Goal: Task Accomplishment & Management: Manage account settings

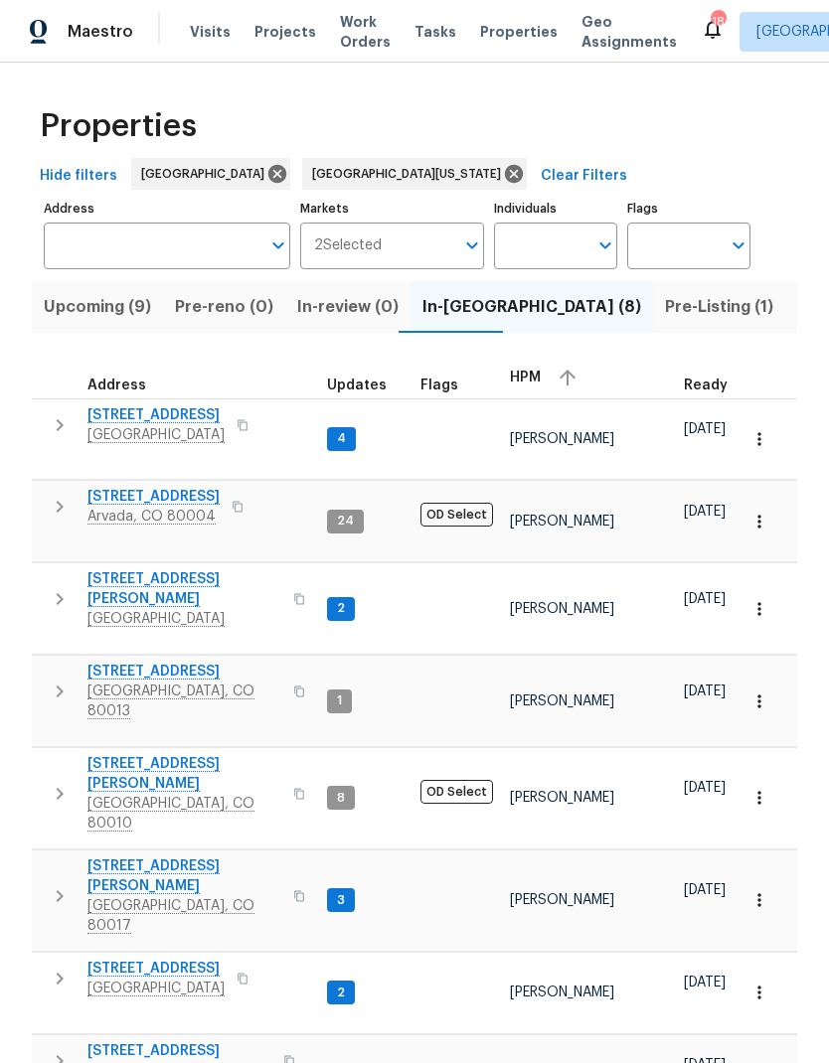
click at [204, 37] on span "Visits" at bounding box center [210, 32] width 41 height 20
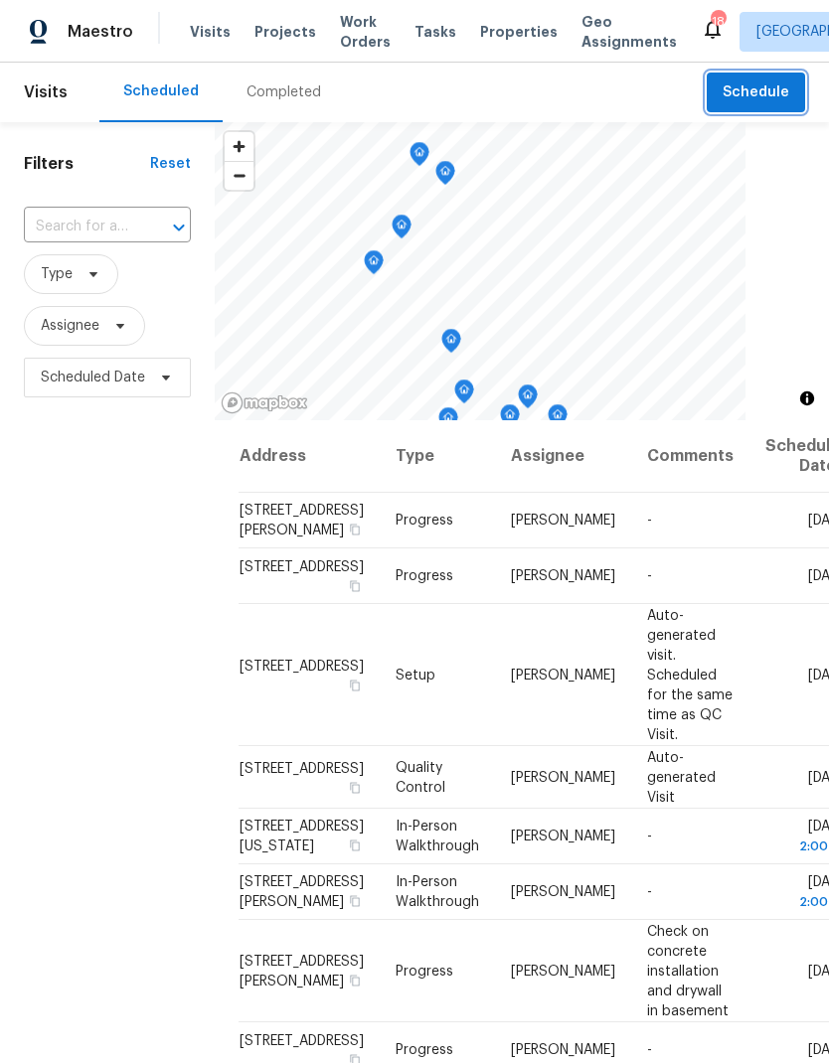
click at [753, 100] on span "Schedule" at bounding box center [755, 92] width 67 height 25
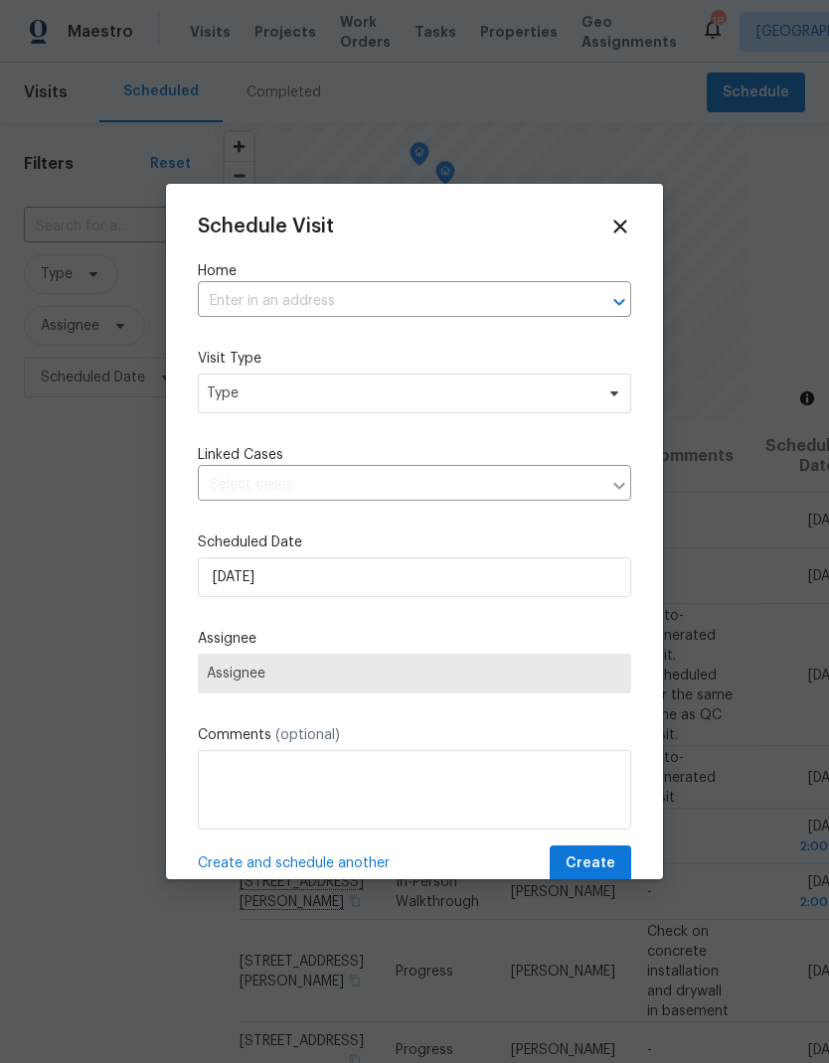
click at [392, 303] on input "text" at bounding box center [387, 301] width 378 height 31
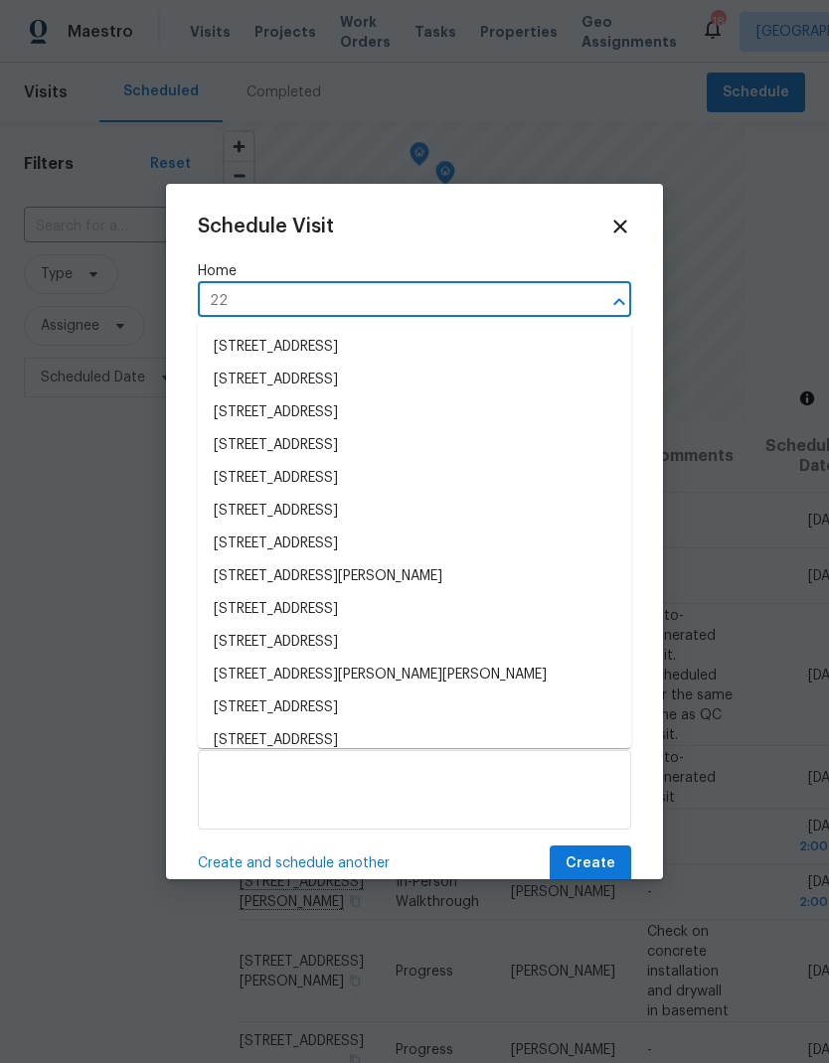
type input "2"
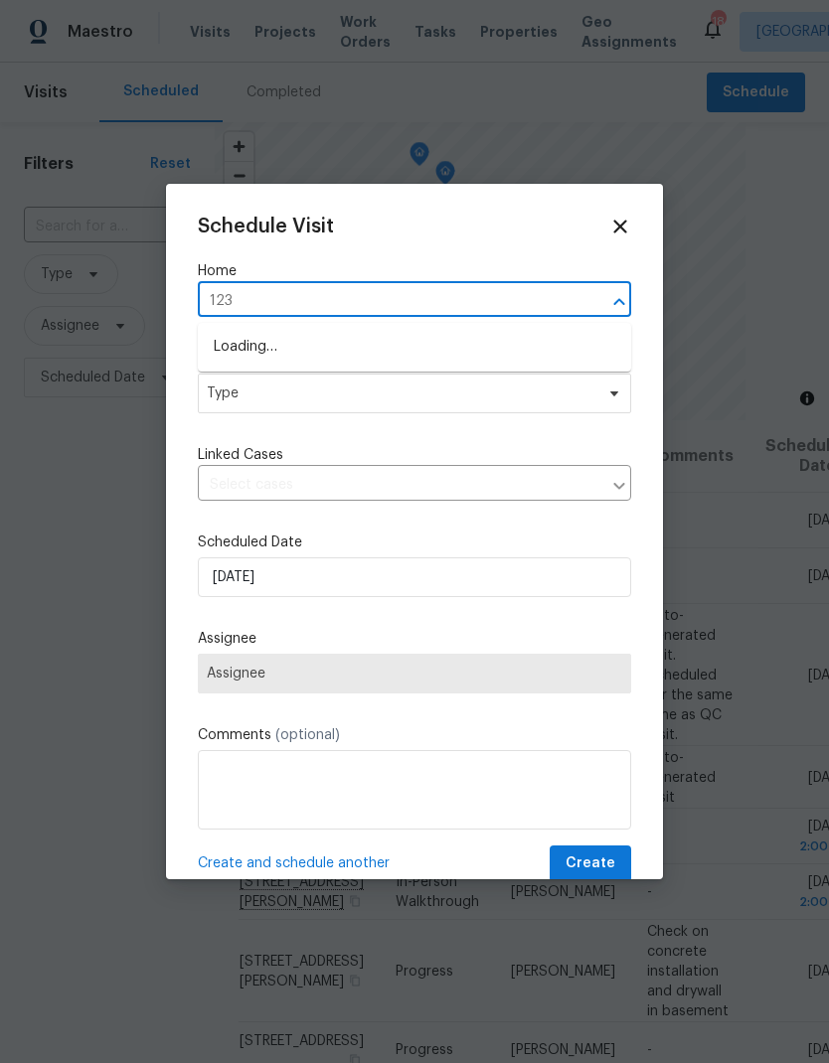
type input "123 e"
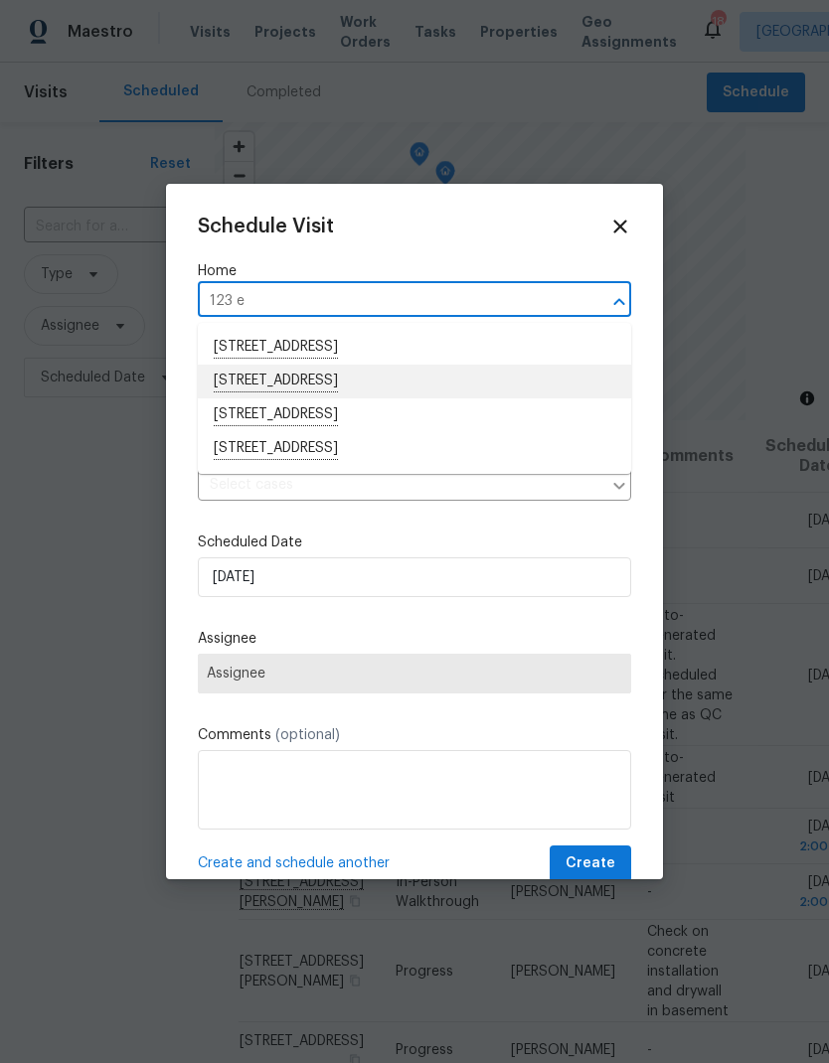
click at [313, 380] on li "[STREET_ADDRESS]" at bounding box center [414, 382] width 433 height 34
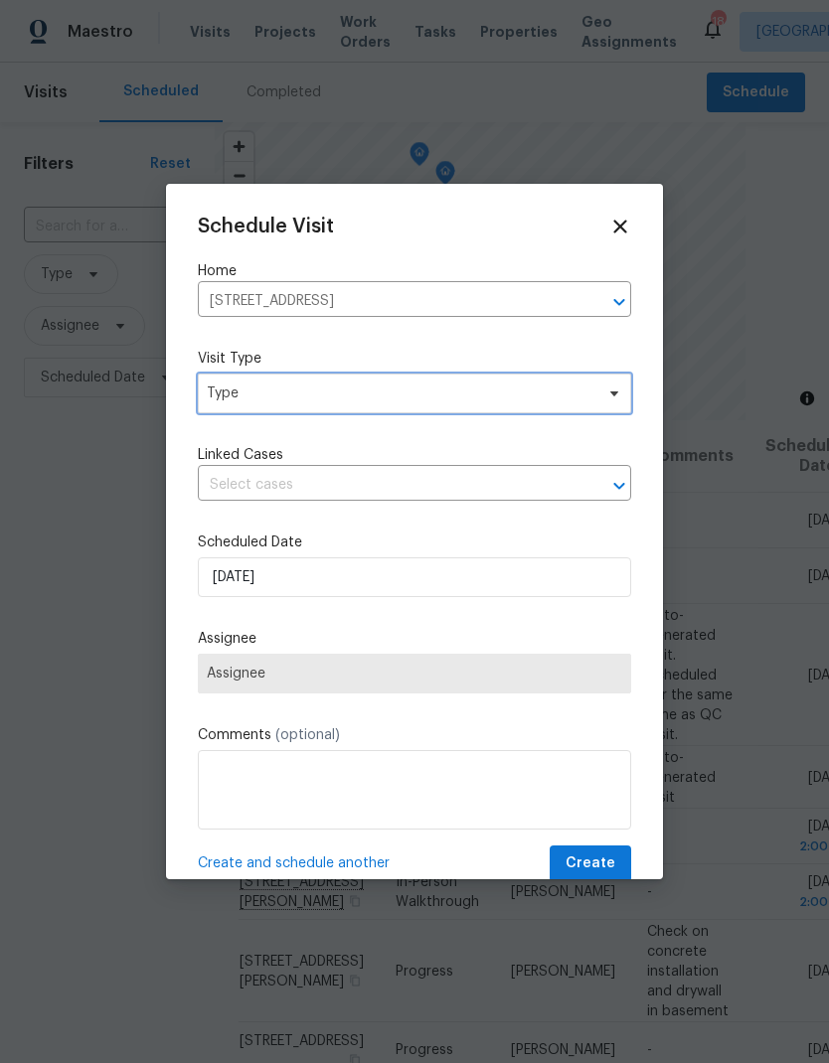
click at [319, 398] on span "Type" at bounding box center [400, 393] width 386 height 20
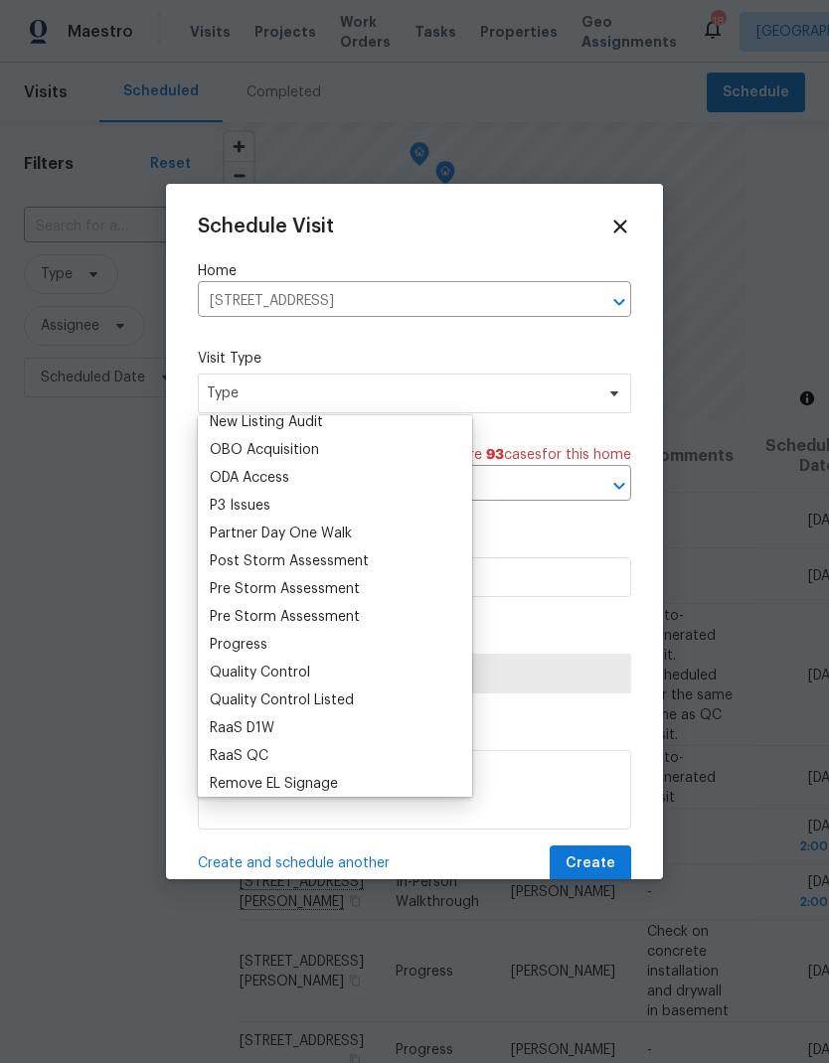
scroll to position [1179, 0]
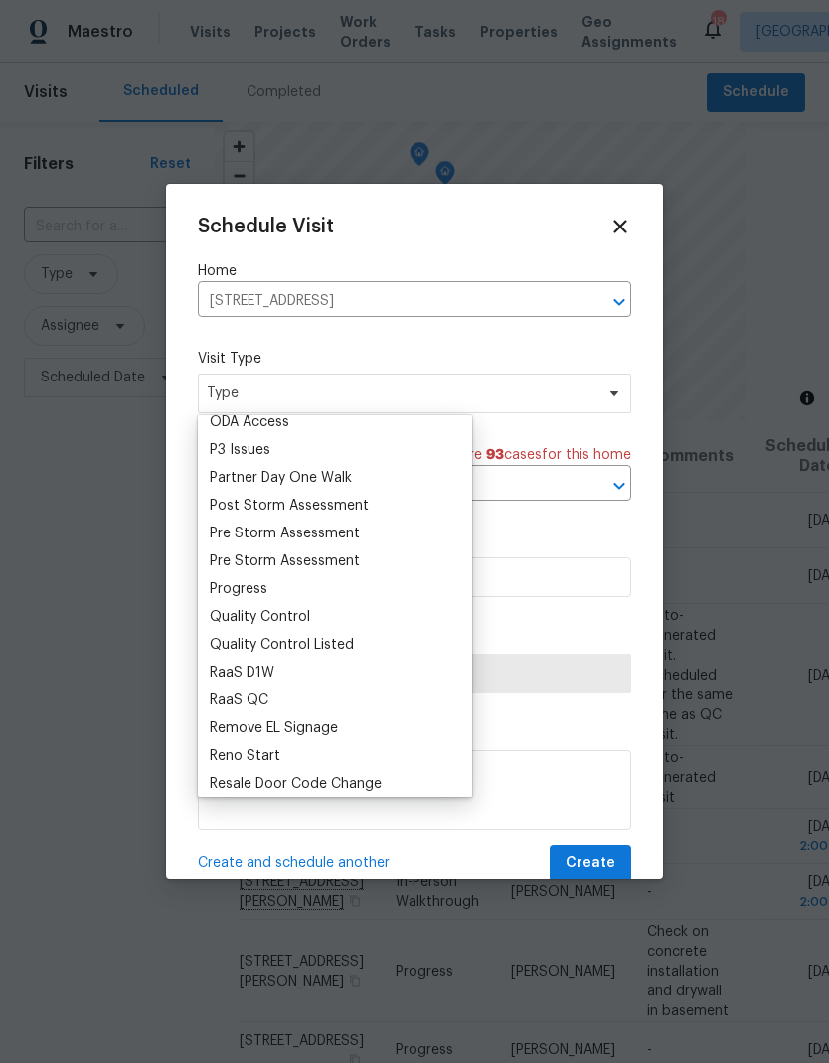
click at [259, 598] on div "Progress" at bounding box center [239, 589] width 58 height 20
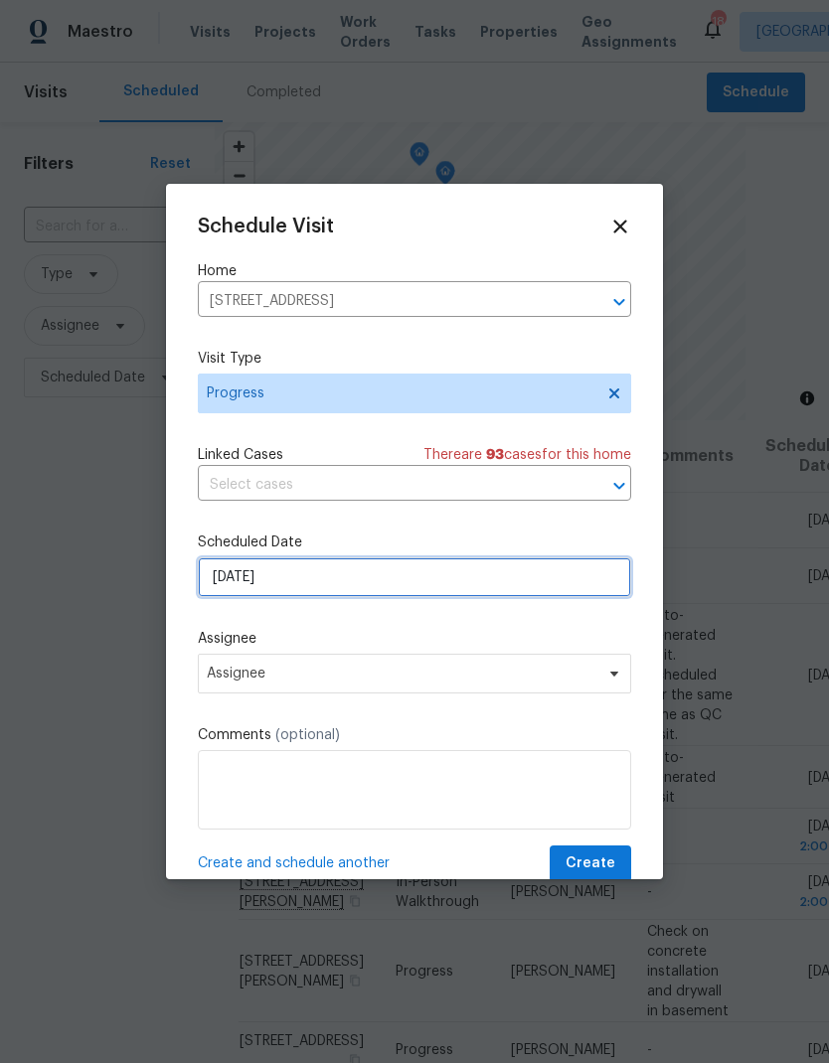
click at [327, 580] on input "[DATE]" at bounding box center [414, 577] width 433 height 40
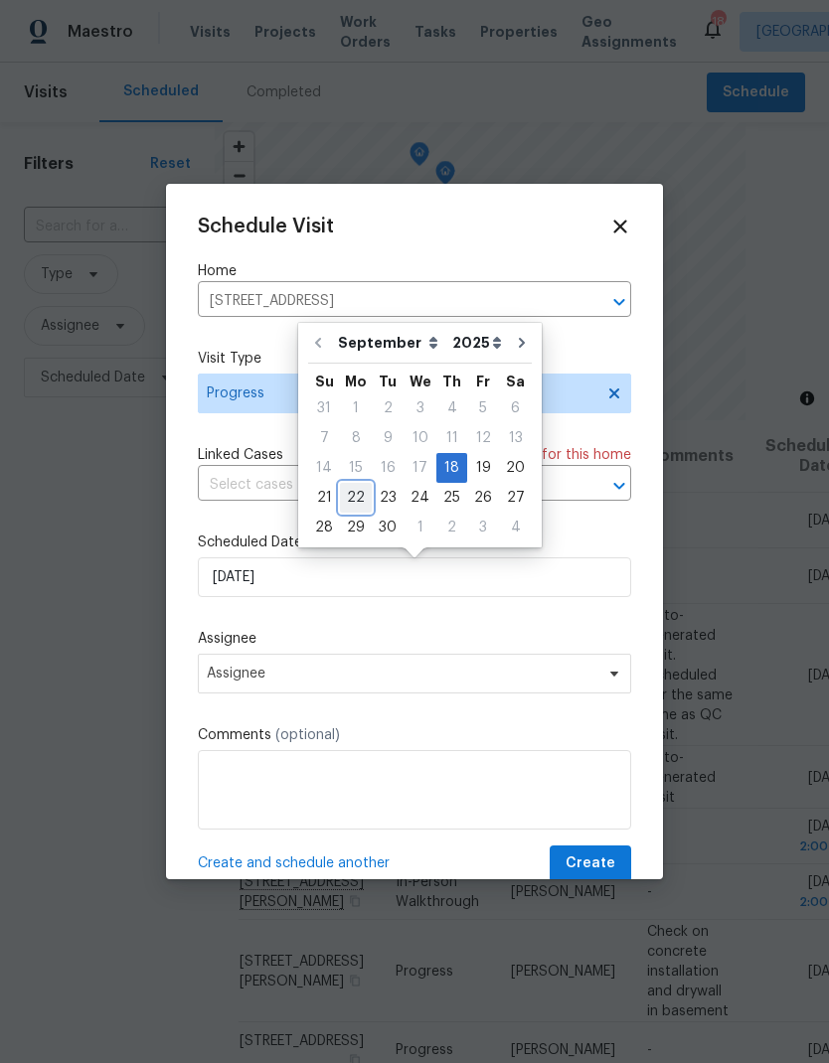
click at [356, 501] on div "22" at bounding box center [356, 498] width 32 height 28
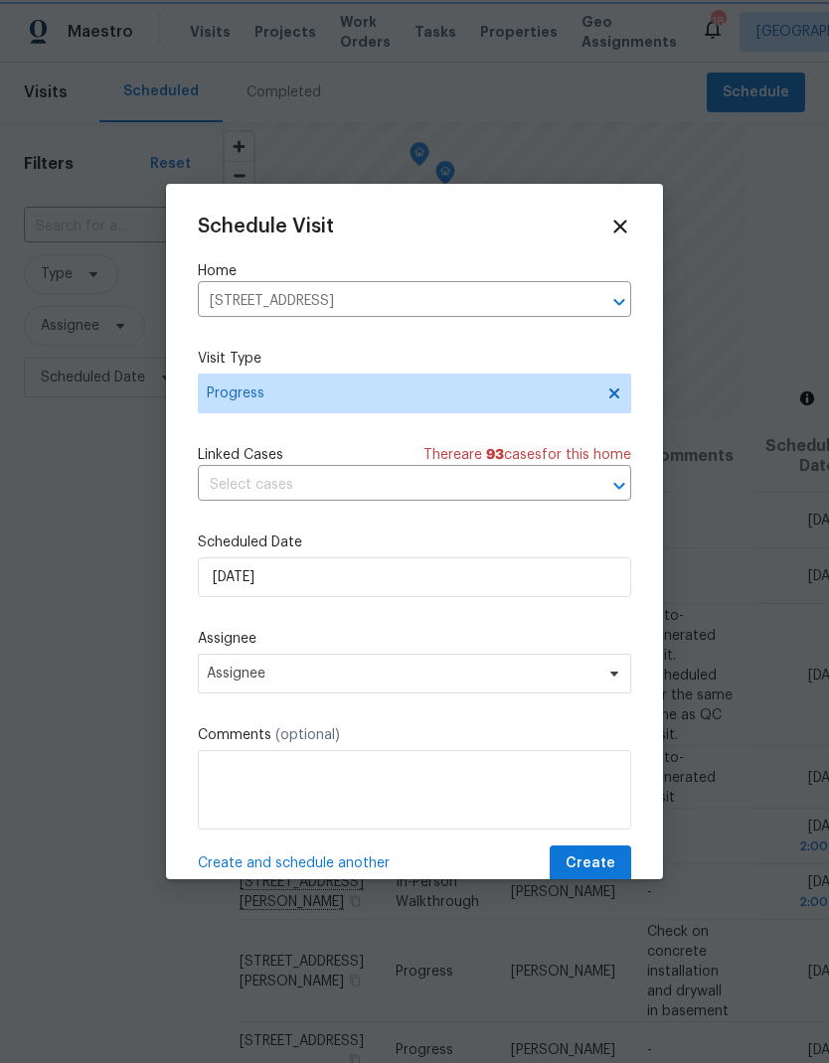
type input "[DATE]"
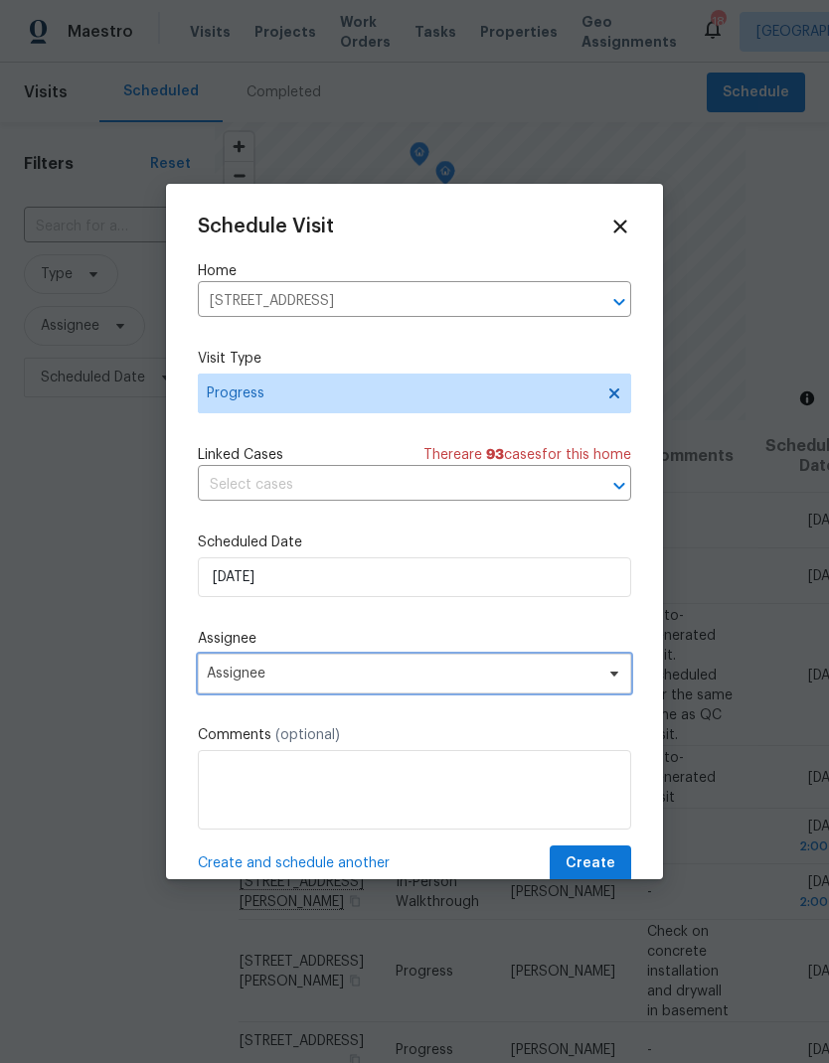
click at [302, 681] on span "Assignee" at bounding box center [401, 674] width 389 height 16
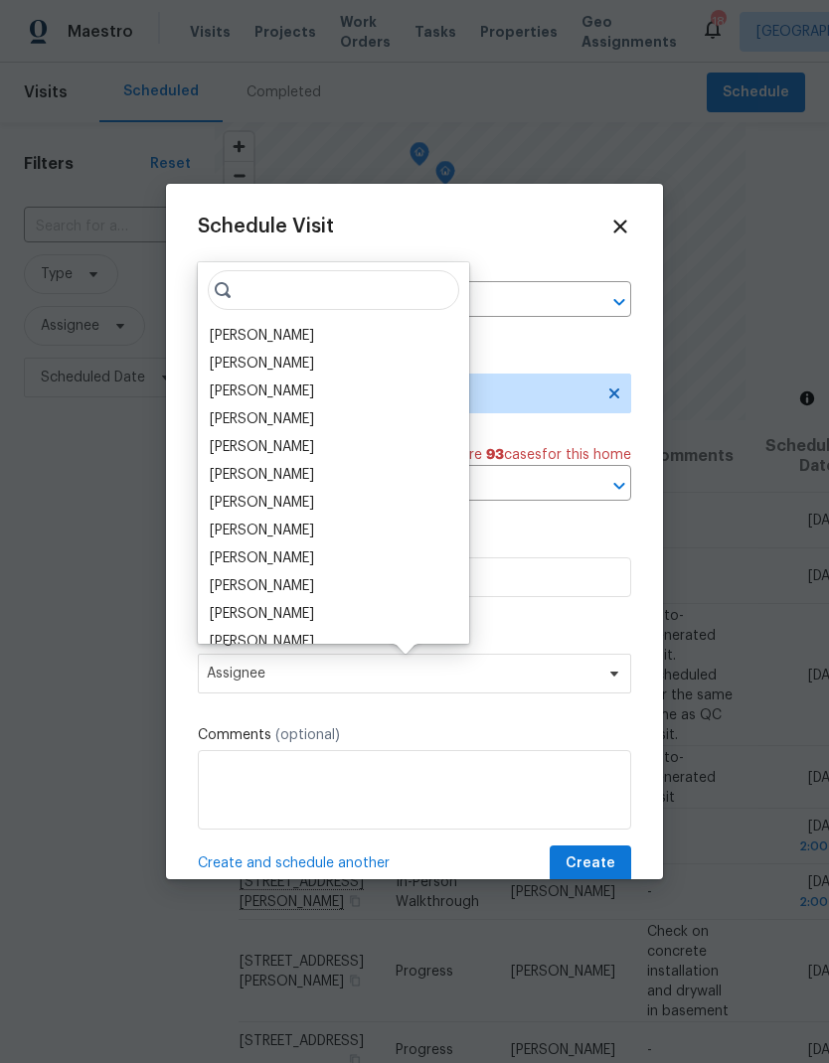
click at [300, 335] on div "[PERSON_NAME]" at bounding box center [262, 336] width 104 height 20
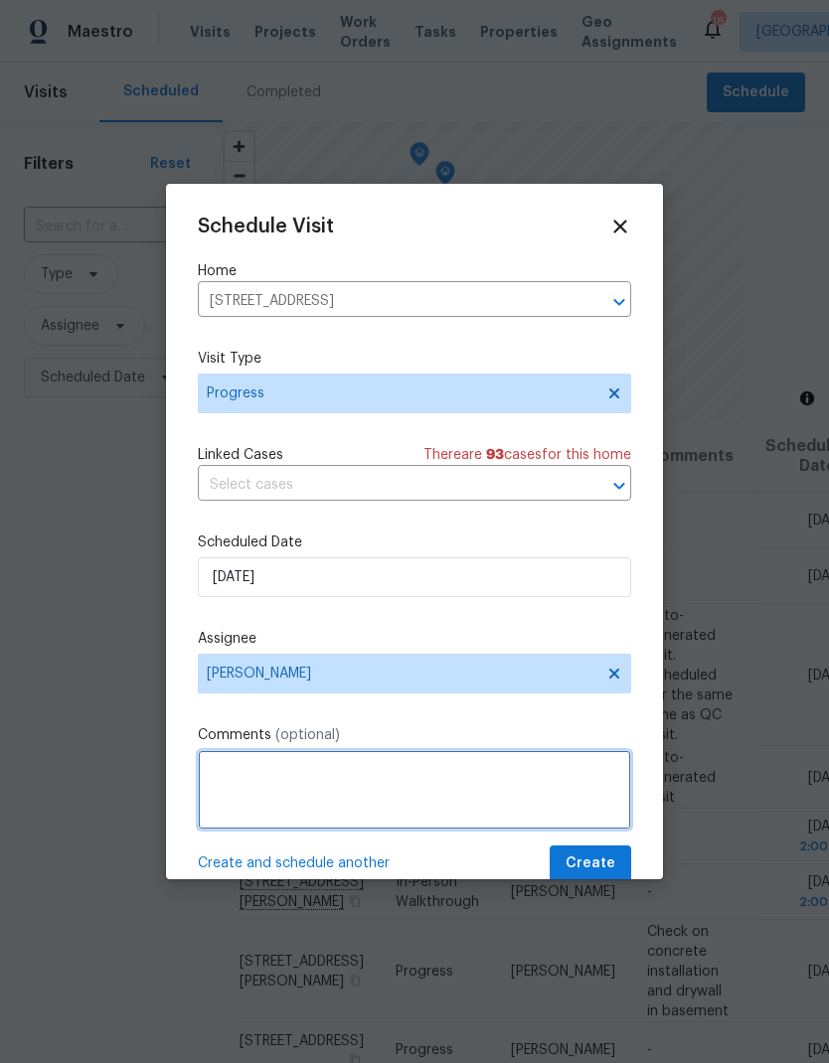
click at [295, 785] on textarea at bounding box center [414, 789] width 433 height 79
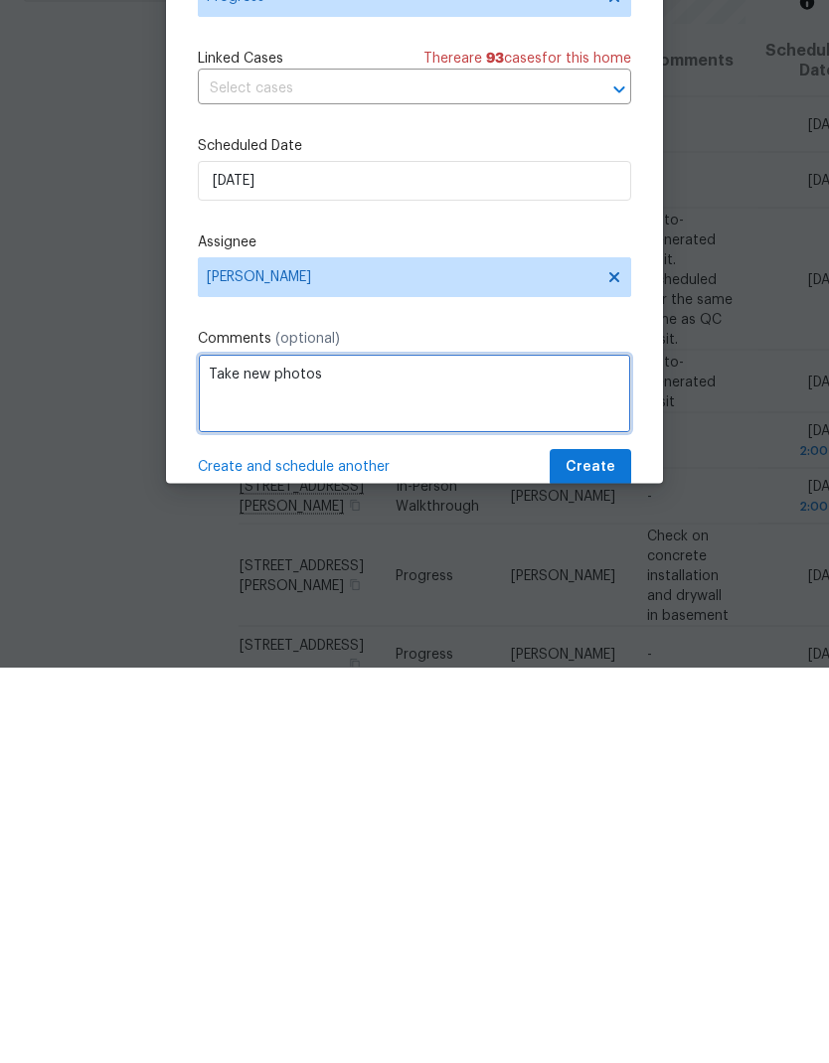
type textarea "Take new photos"
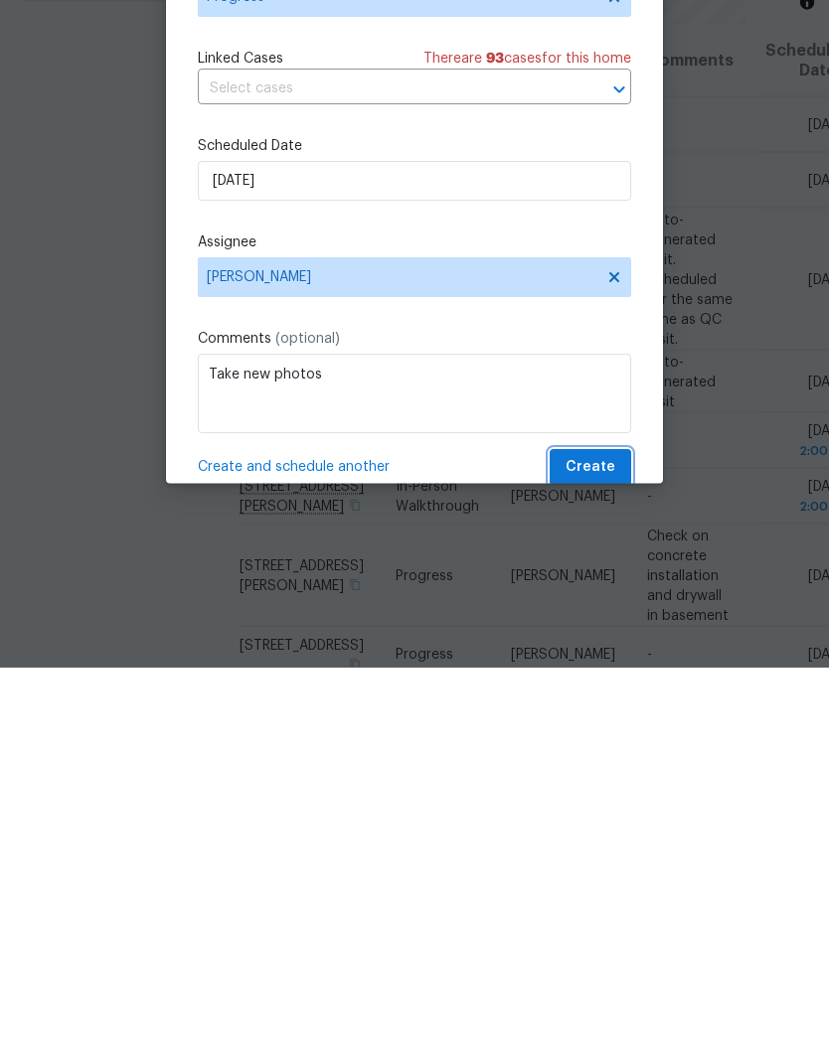
click at [605, 851] on span "Create" at bounding box center [590, 863] width 50 height 25
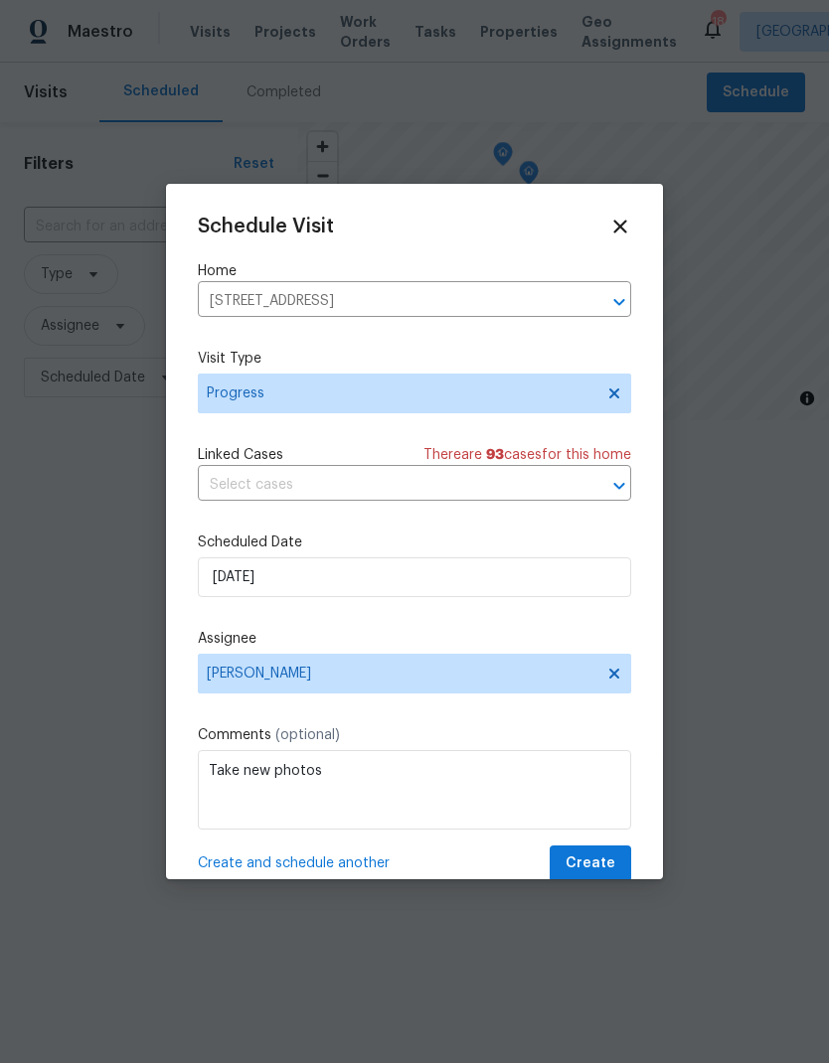
scroll to position [0, 0]
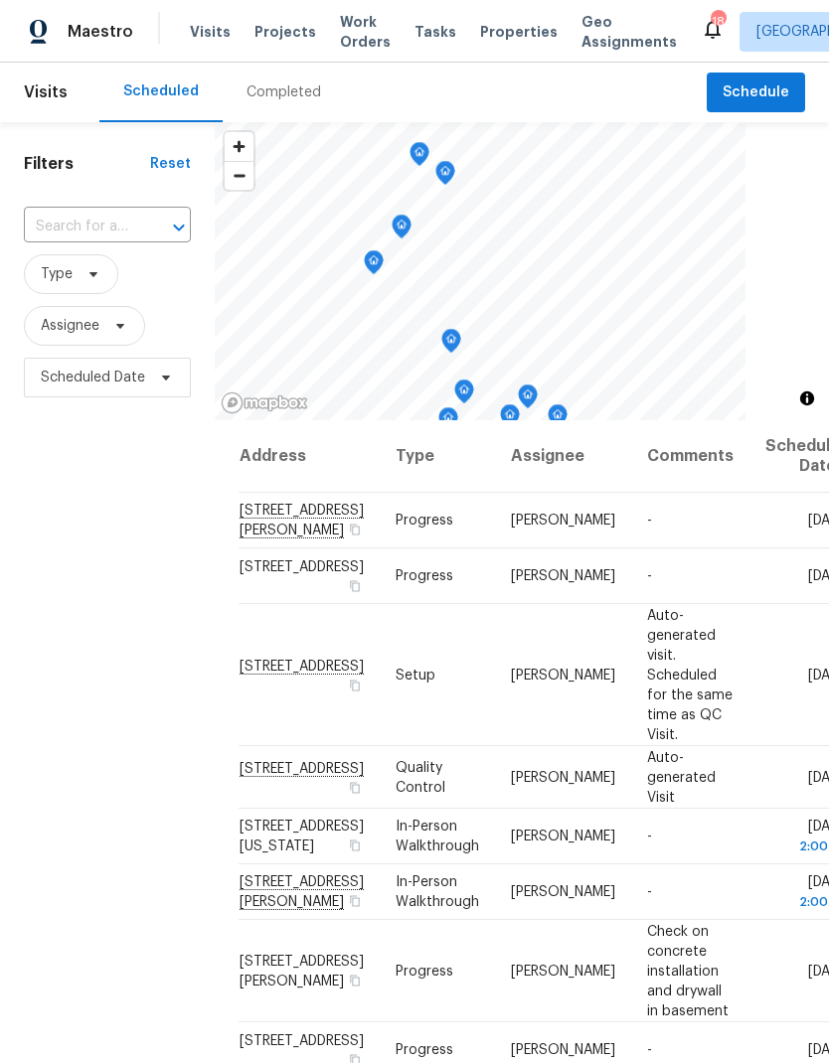
click at [286, 39] on span "Projects" at bounding box center [285, 32] width 62 height 20
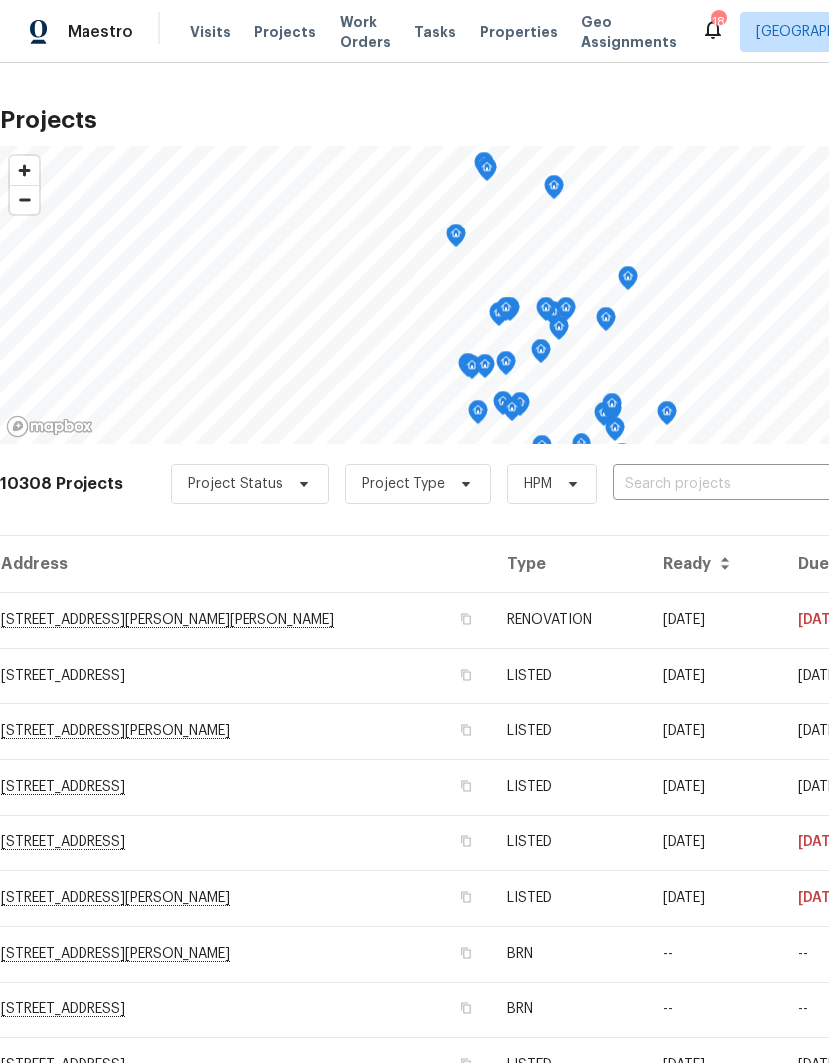
click at [650, 488] on input "text" at bounding box center [727, 484] width 228 height 31
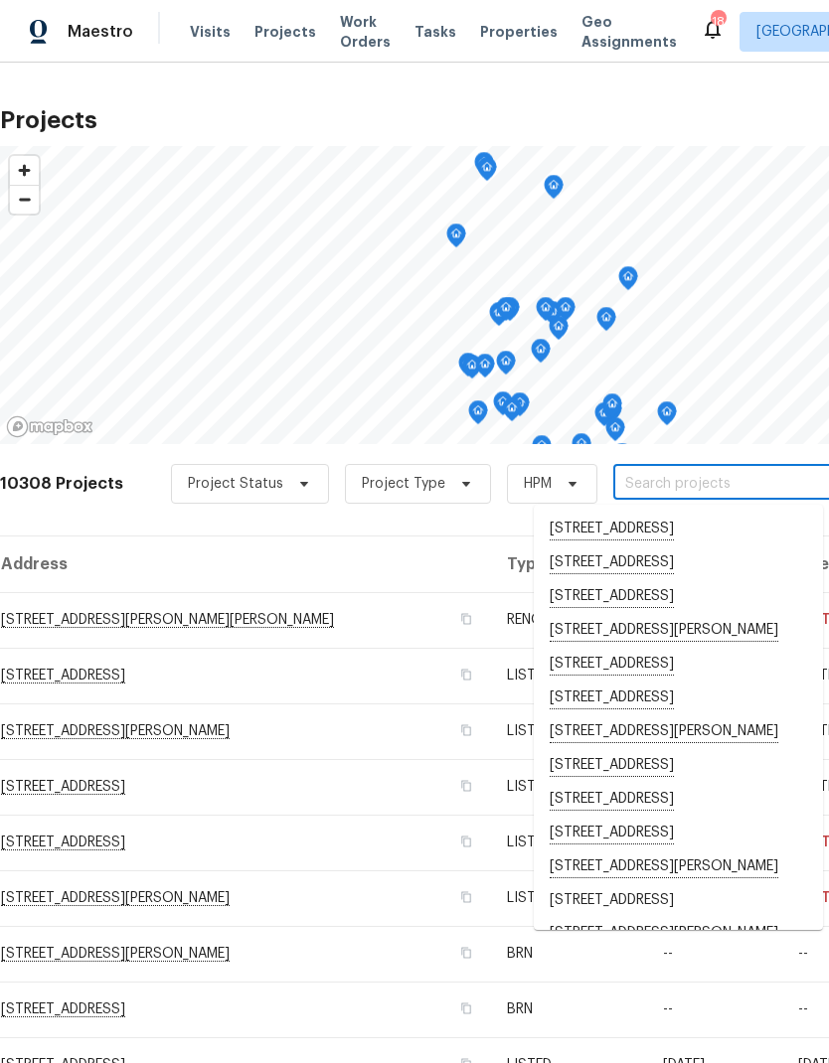
paste input "[STREET_ADDRESS][PERSON_NAME]"
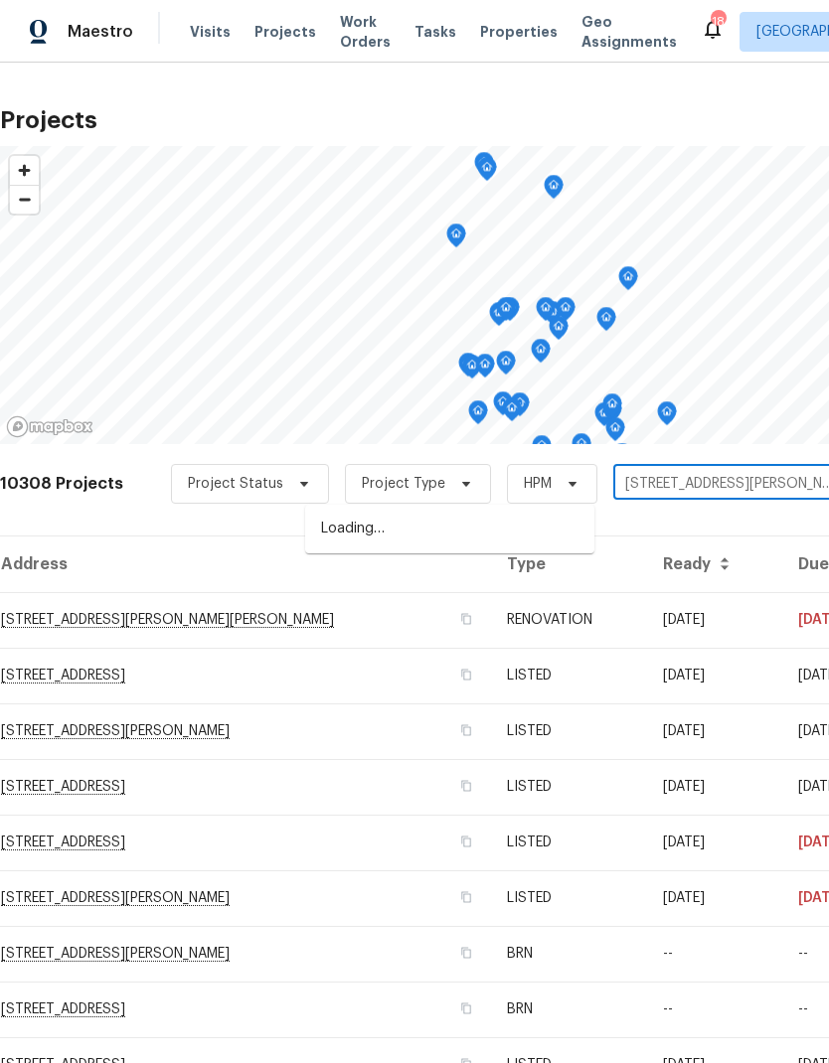
scroll to position [0, 294]
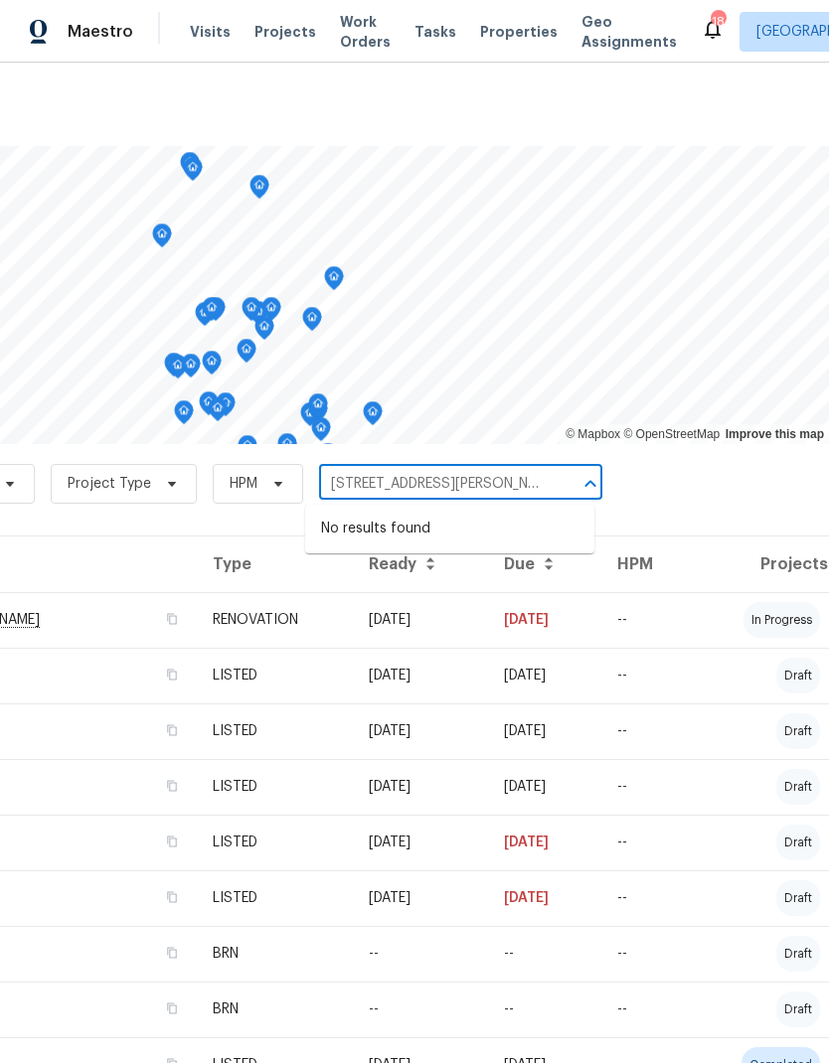
click at [484, 483] on input "[STREET_ADDRESS][PERSON_NAME]" at bounding box center [433, 484] width 228 height 31
type input "[STREET_ADDRESS][PERSON_NAME]"
click at [285, 35] on span "Projects" at bounding box center [285, 32] width 62 height 20
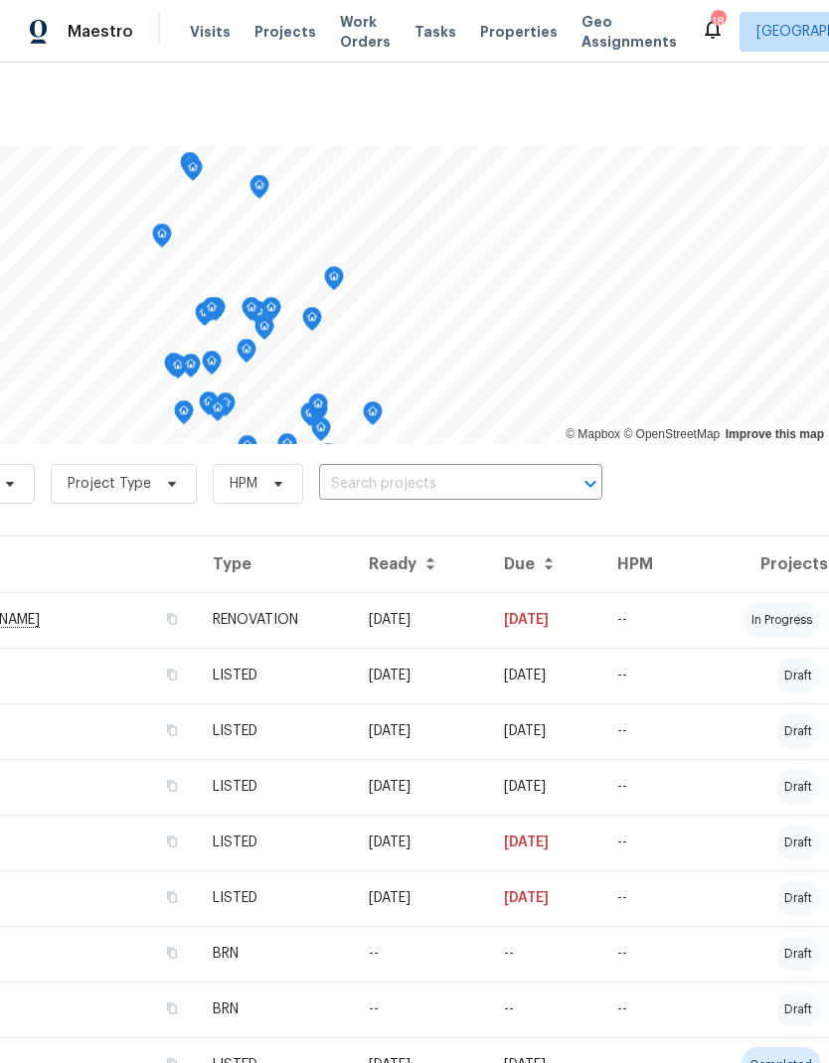
click at [498, 34] on span "Properties" at bounding box center [518, 32] width 77 height 20
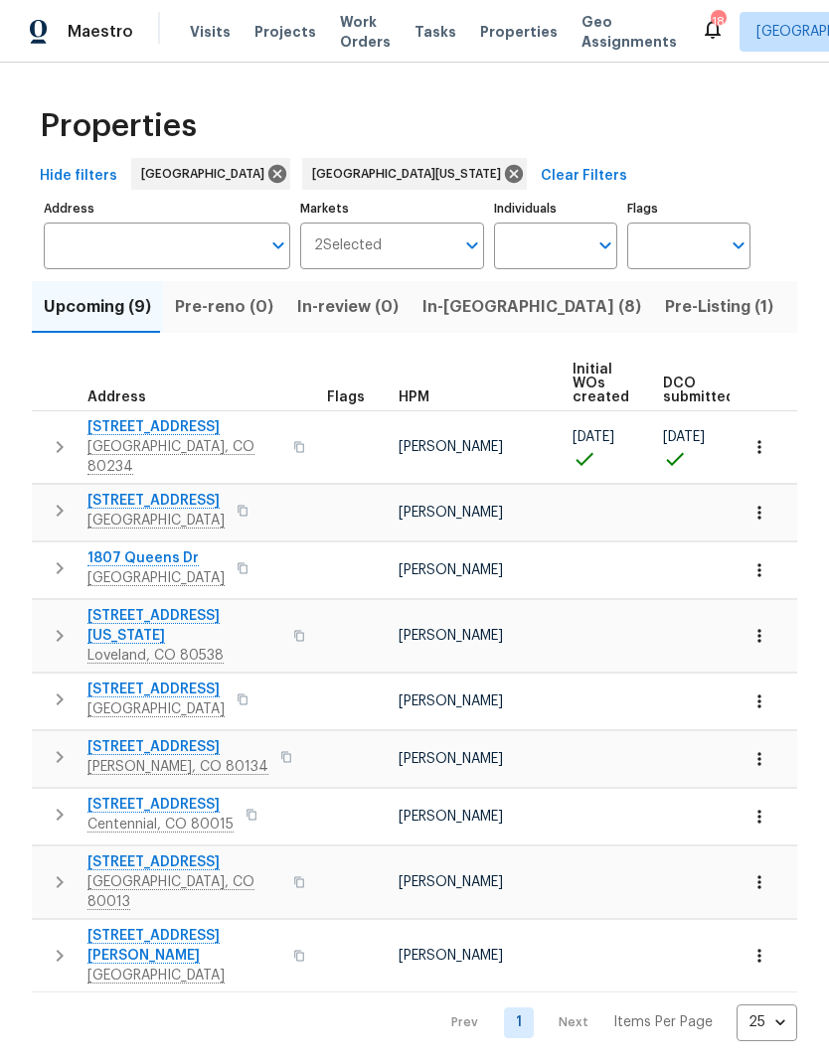
click at [457, 311] on span "In-[GEOGRAPHIC_DATA] (8)" at bounding box center [531, 307] width 219 height 28
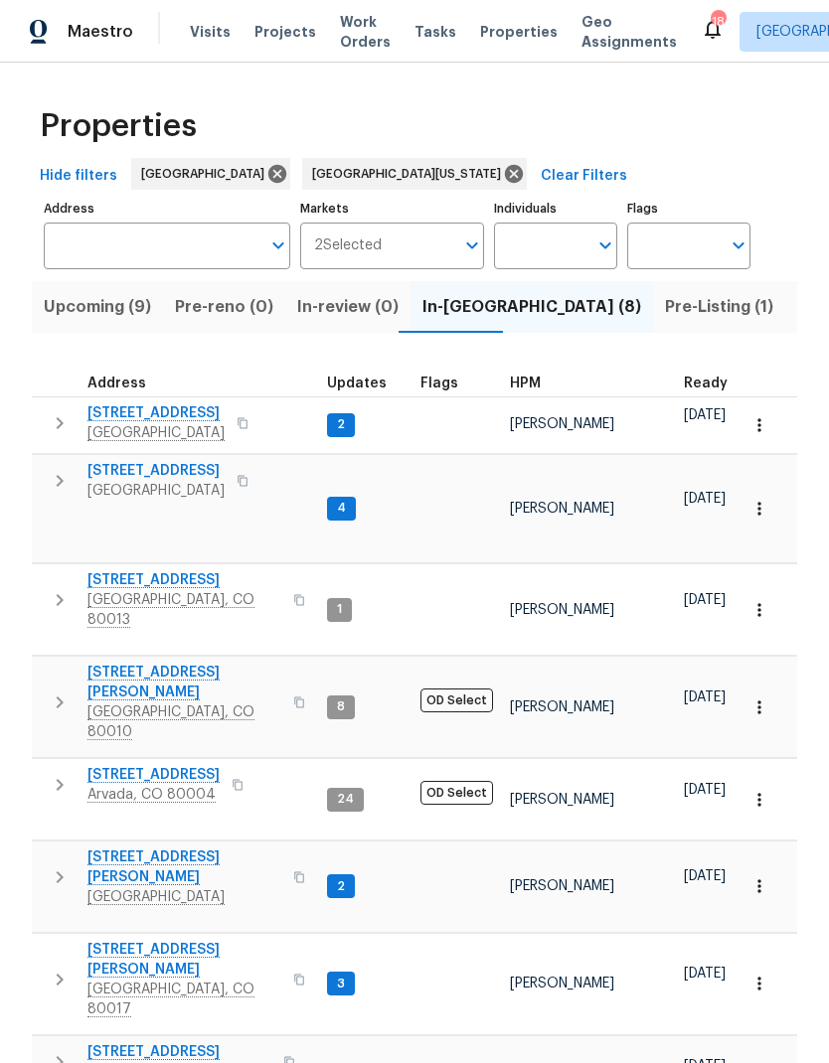
click at [204, 847] on span "[STREET_ADDRESS][PERSON_NAME]" at bounding box center [184, 867] width 194 height 40
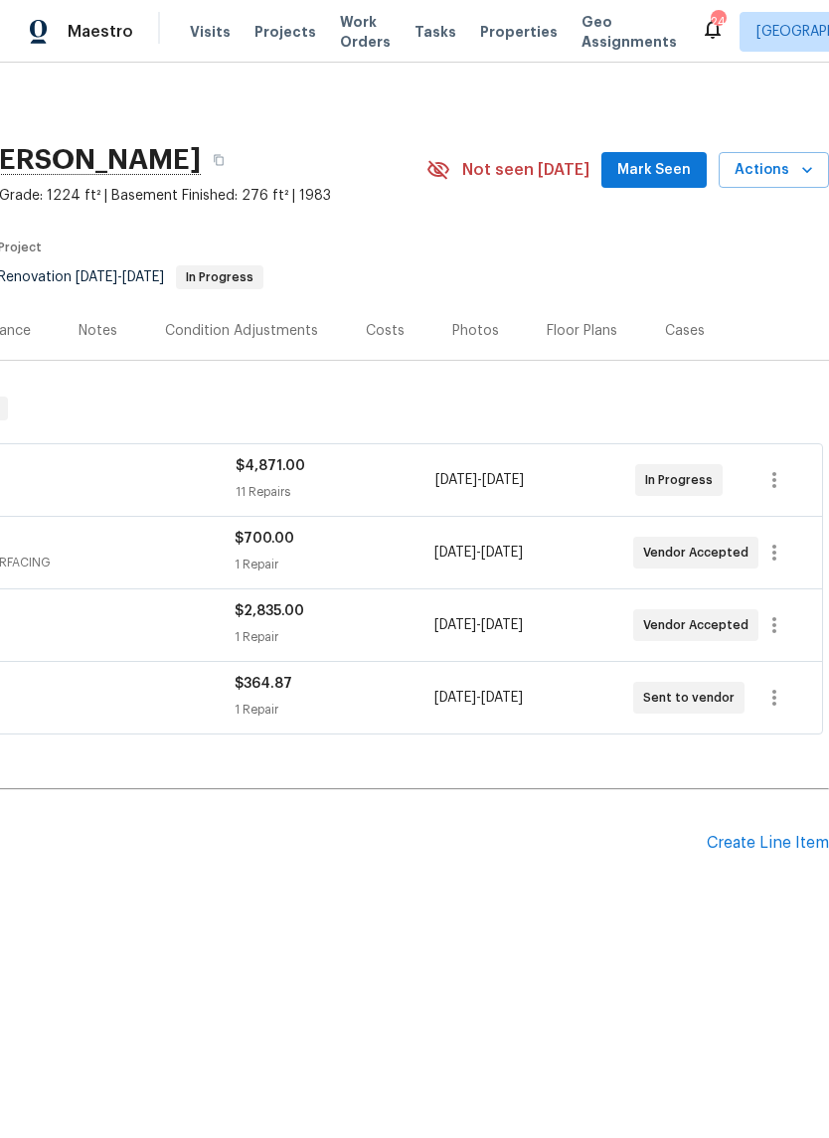
scroll to position [0, 294]
click at [577, 336] on div "Floor Plans" at bounding box center [581, 331] width 71 height 20
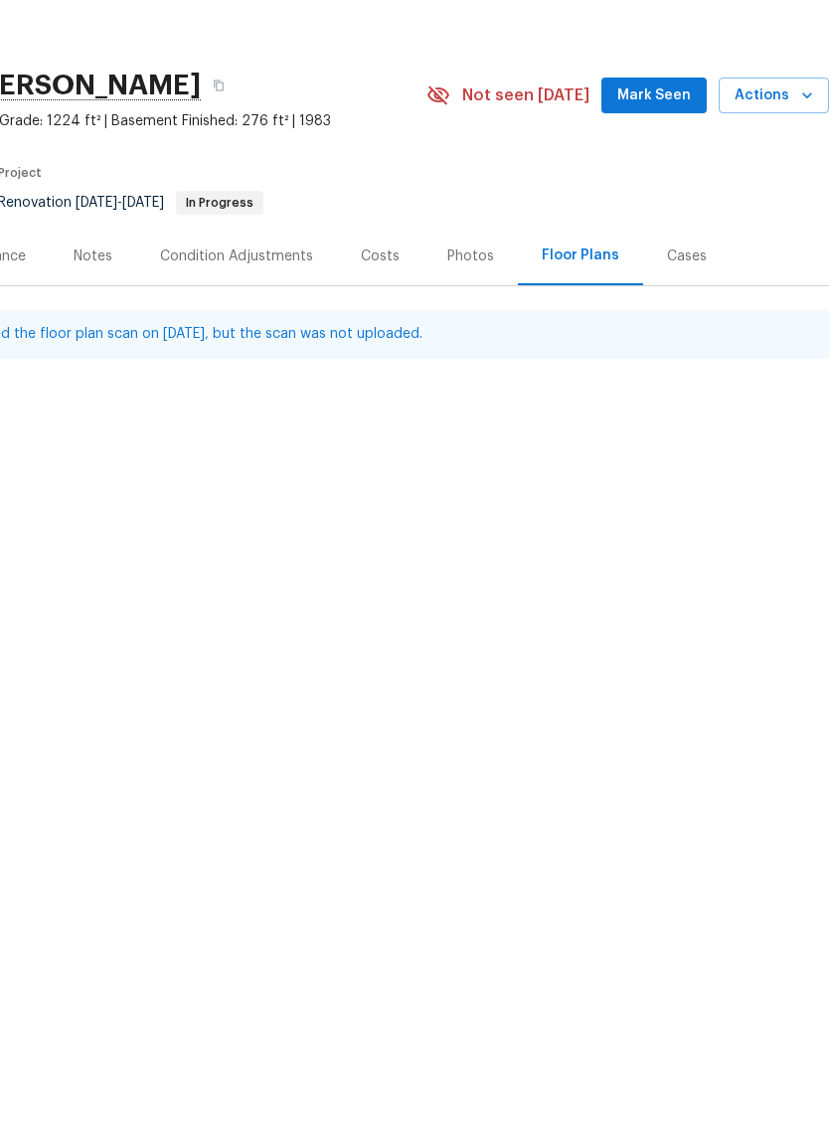
click at [97, 321] on div "Notes" at bounding box center [93, 331] width 39 height 20
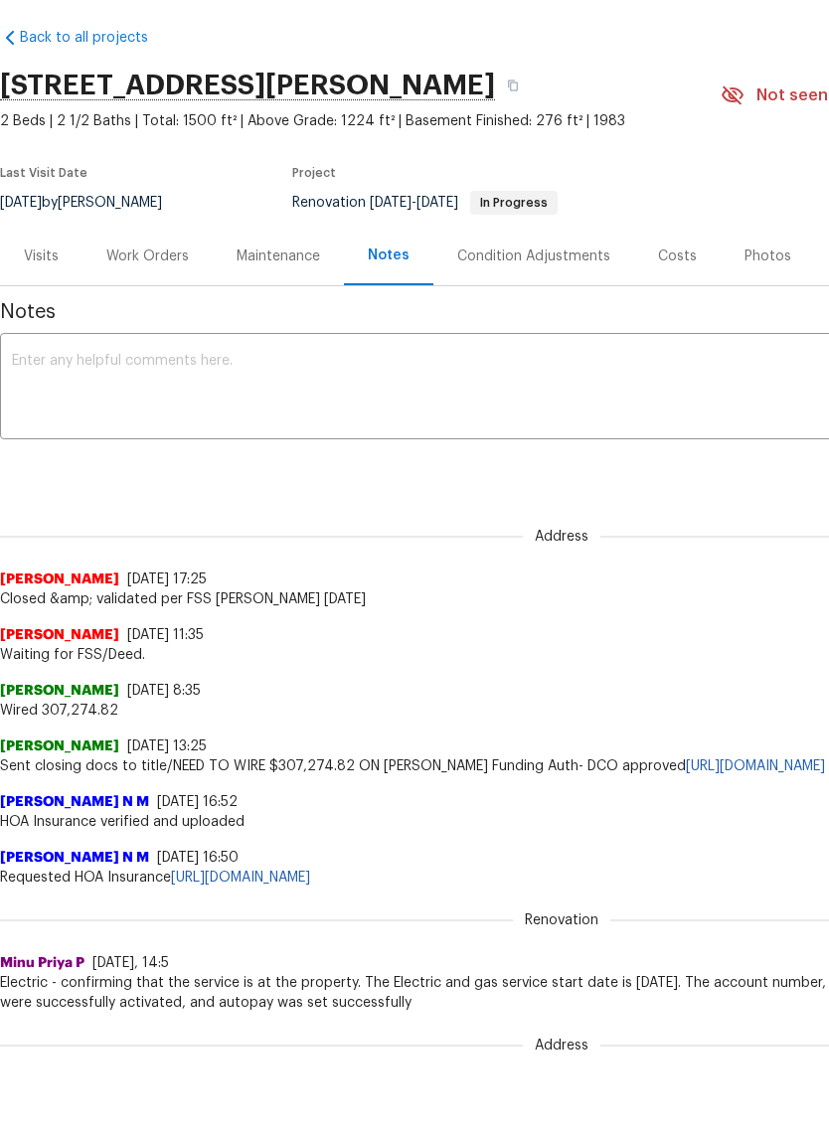
click at [459, 428] on textarea at bounding box center [561, 463] width 1099 height 70
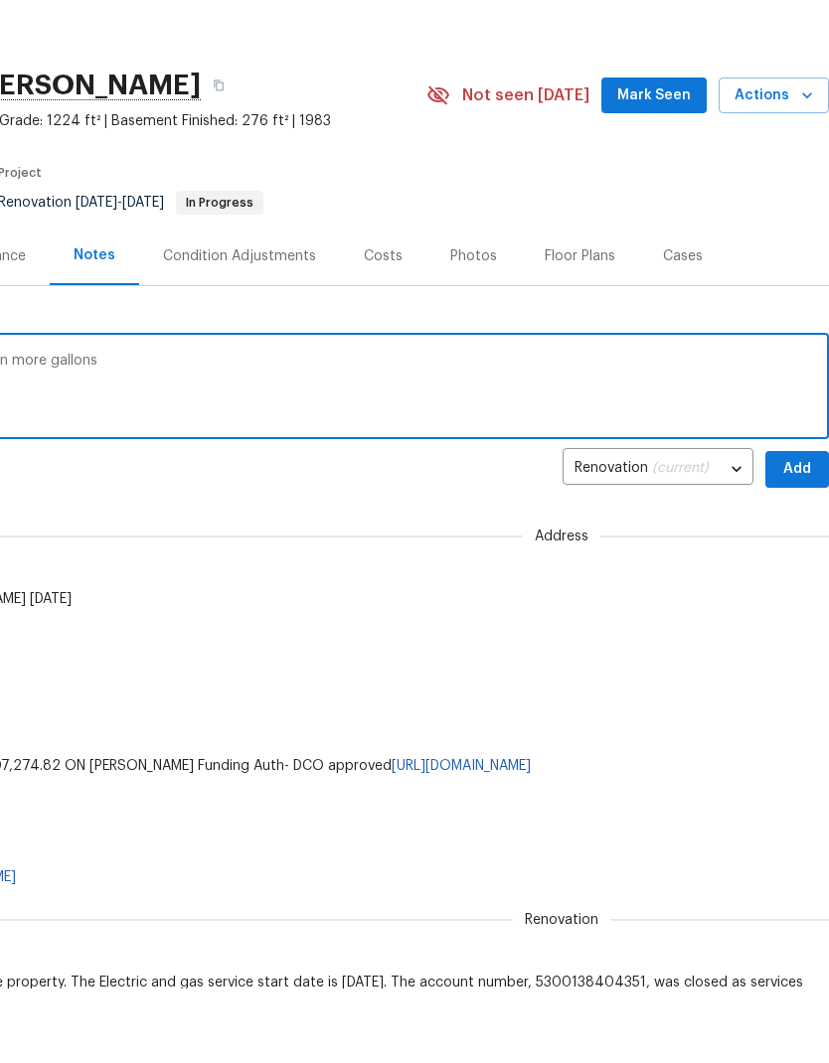
scroll to position [0, 294]
type textarea "GC has started painting, says they need ten more gallons"
click at [779, 526] on button "Add" at bounding box center [797, 544] width 64 height 37
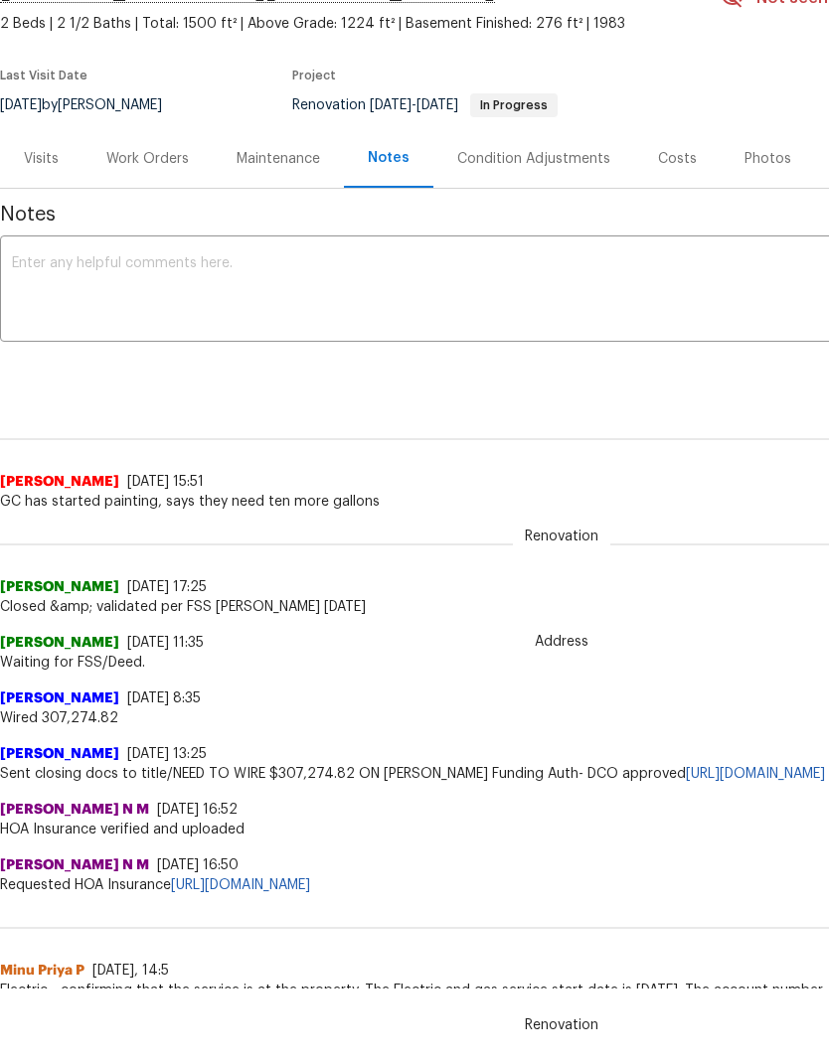
scroll to position [98, 0]
